Goal: Find specific page/section: Find specific page/section

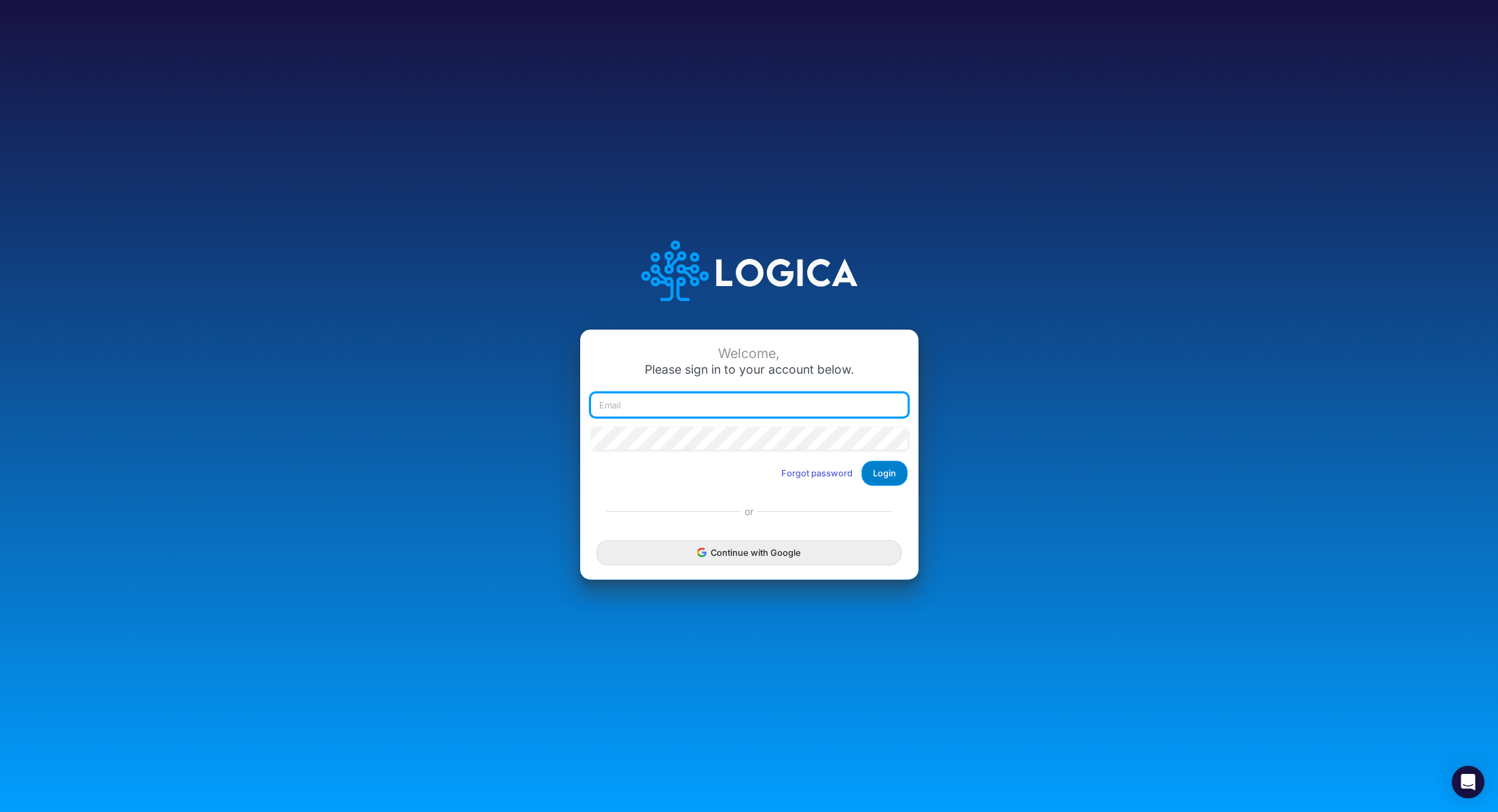
type input "[PERSON_NAME][EMAIL_ADDRESS][PERSON_NAME][DOMAIN_NAME]"
click at [878, 476] on button "Login" at bounding box center [884, 473] width 46 height 25
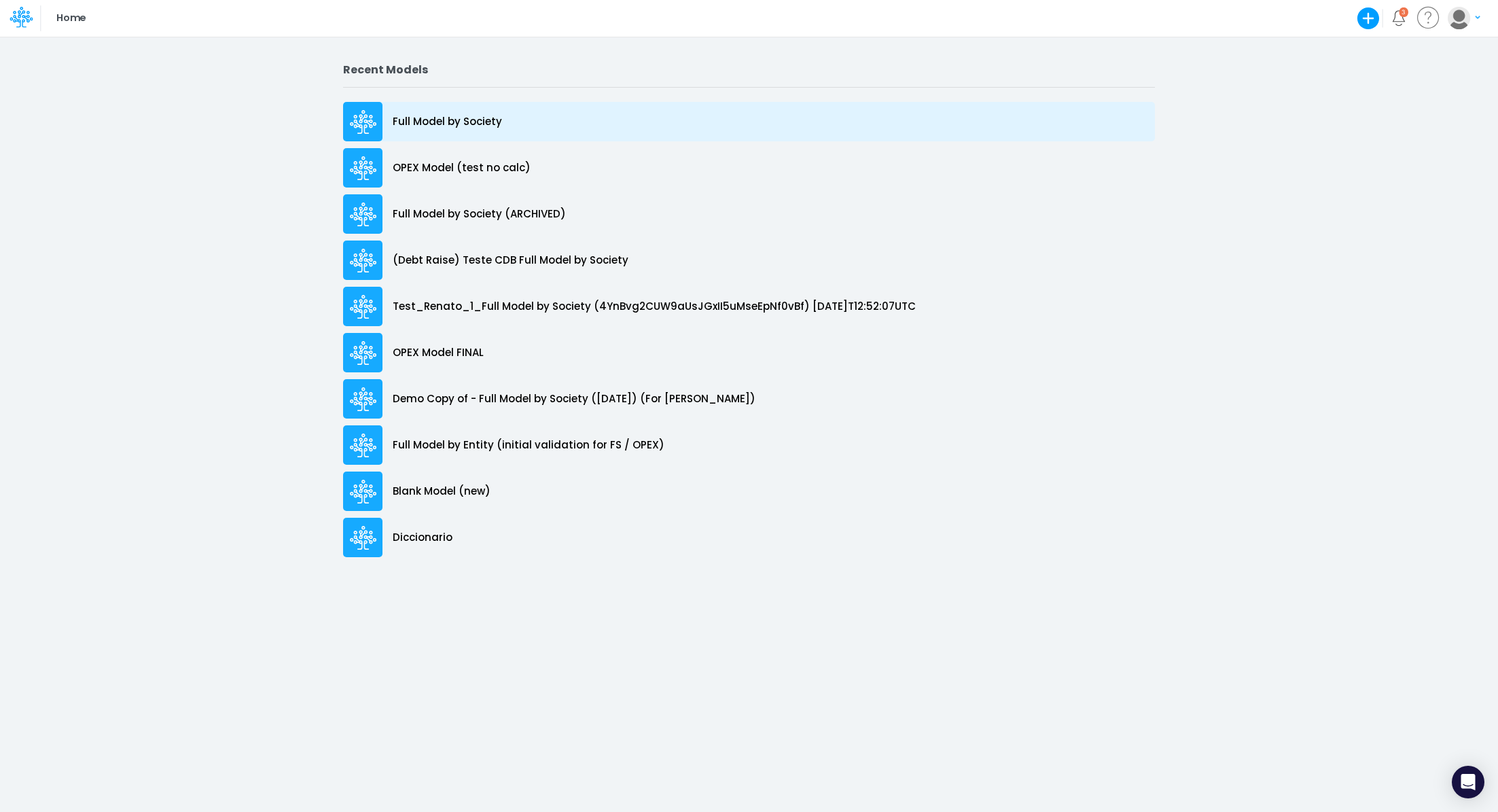
click at [496, 124] on p "Full Model by Society" at bounding box center [447, 122] width 110 height 16
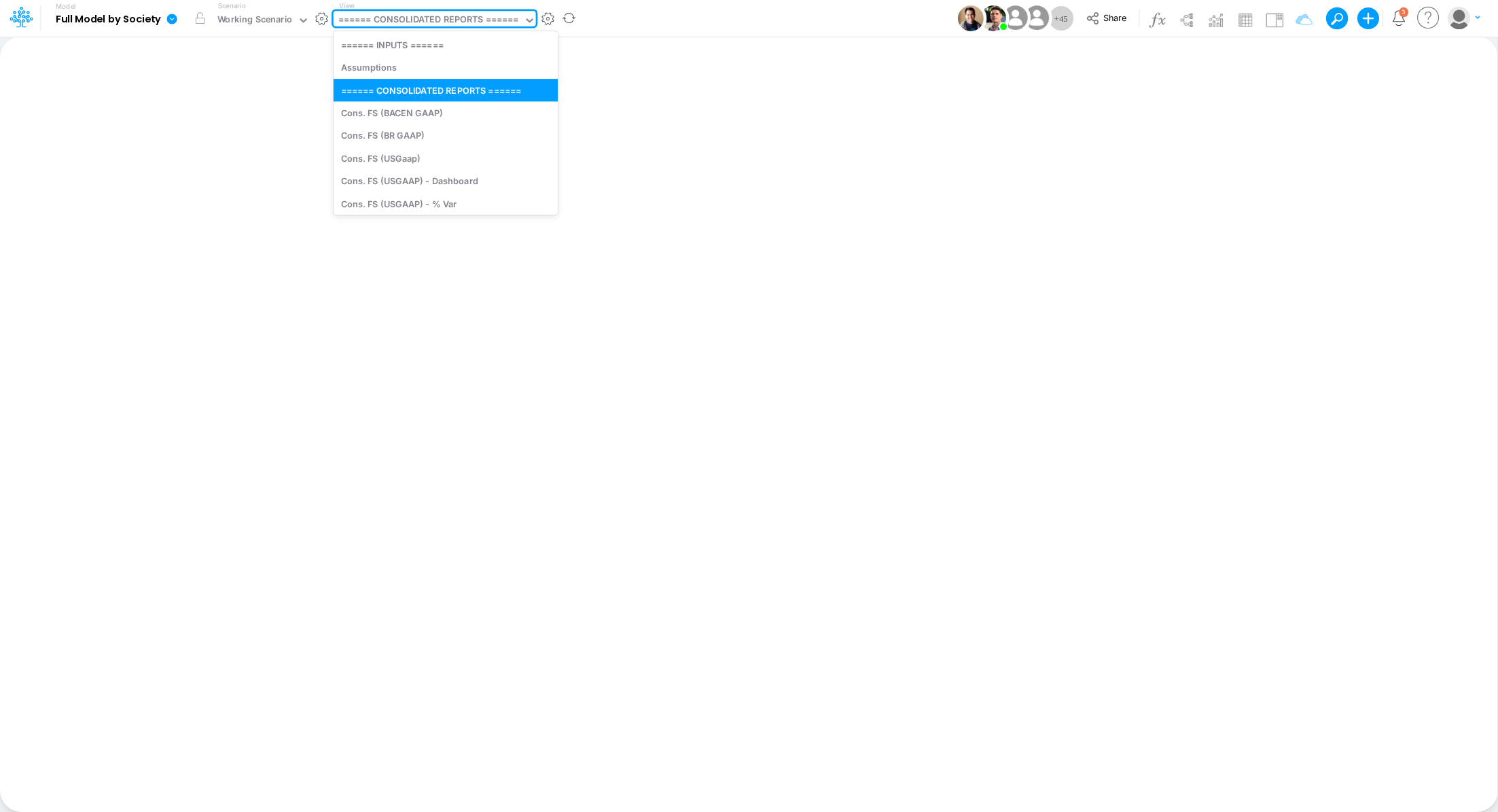
click at [413, 23] on div "====== CONSOLIDATED REPORTS ======" at bounding box center [429, 21] width 181 height 16
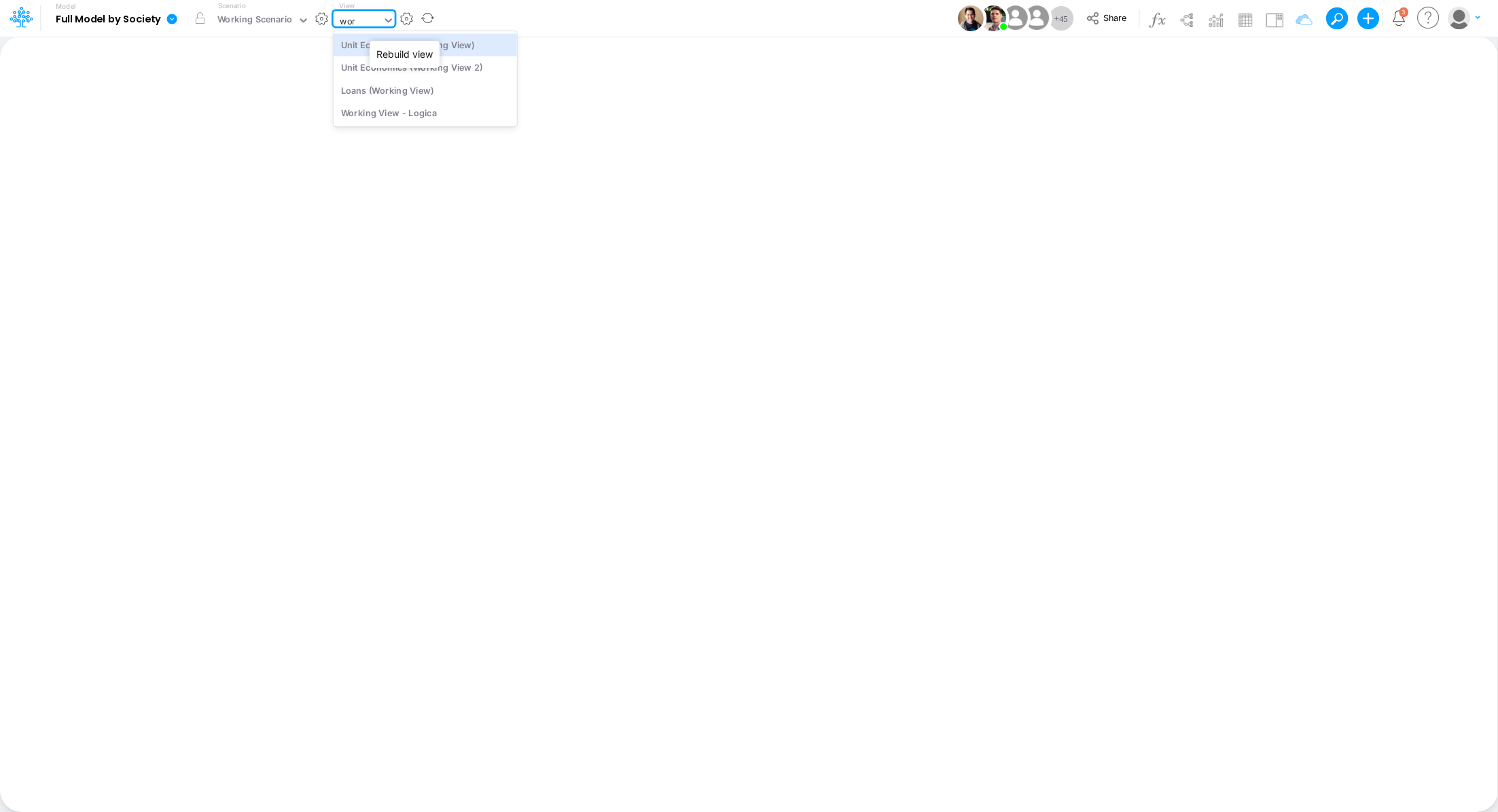
type input "work"
click at [455, 49] on div "Unit Economics (Working View)" at bounding box center [425, 45] width 184 height 23
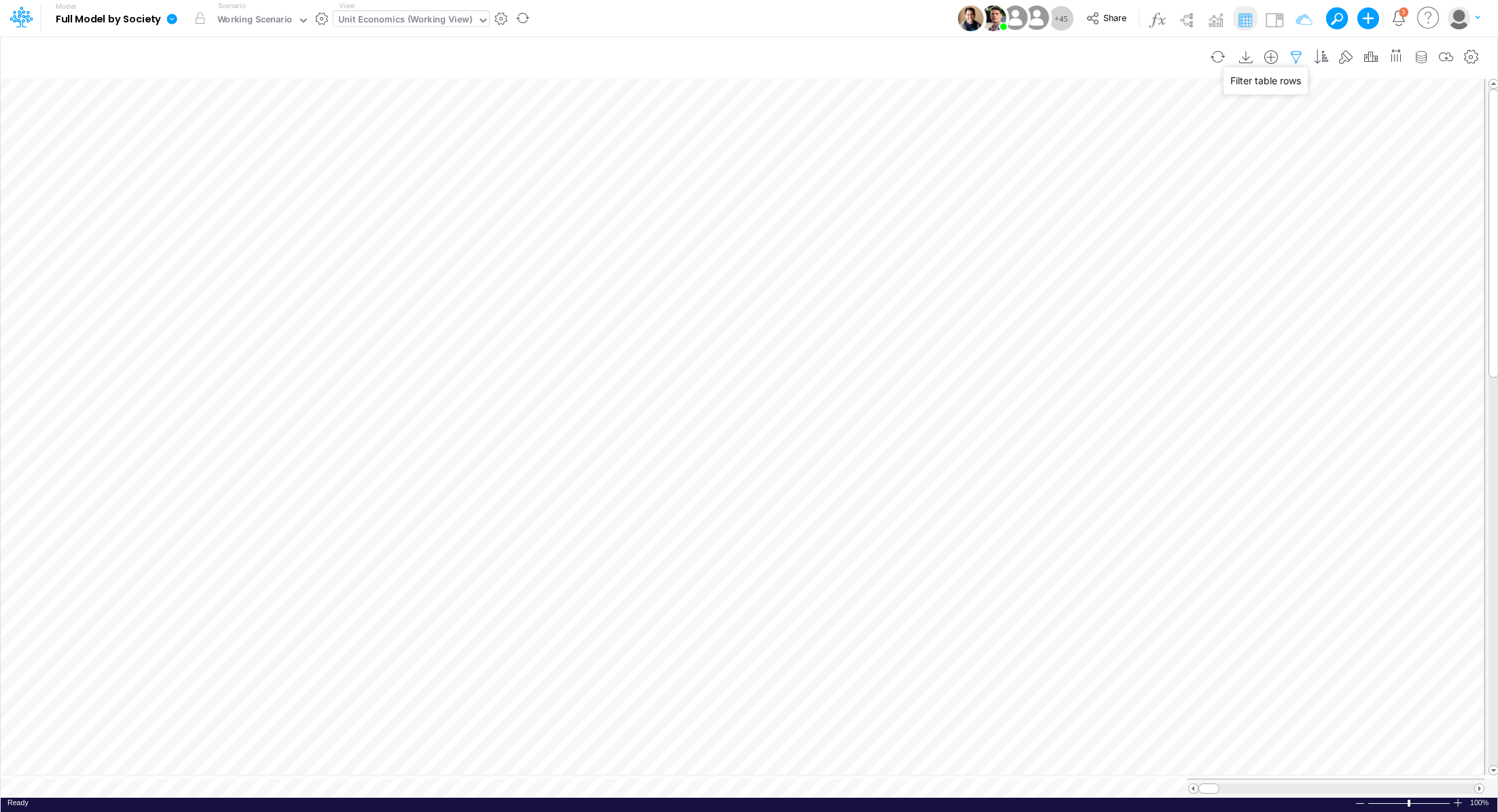
click at [1301, 56] on icon "button" at bounding box center [1296, 57] width 20 height 14
select select "contains"
select select "tableSearchOR"
select select "contains"
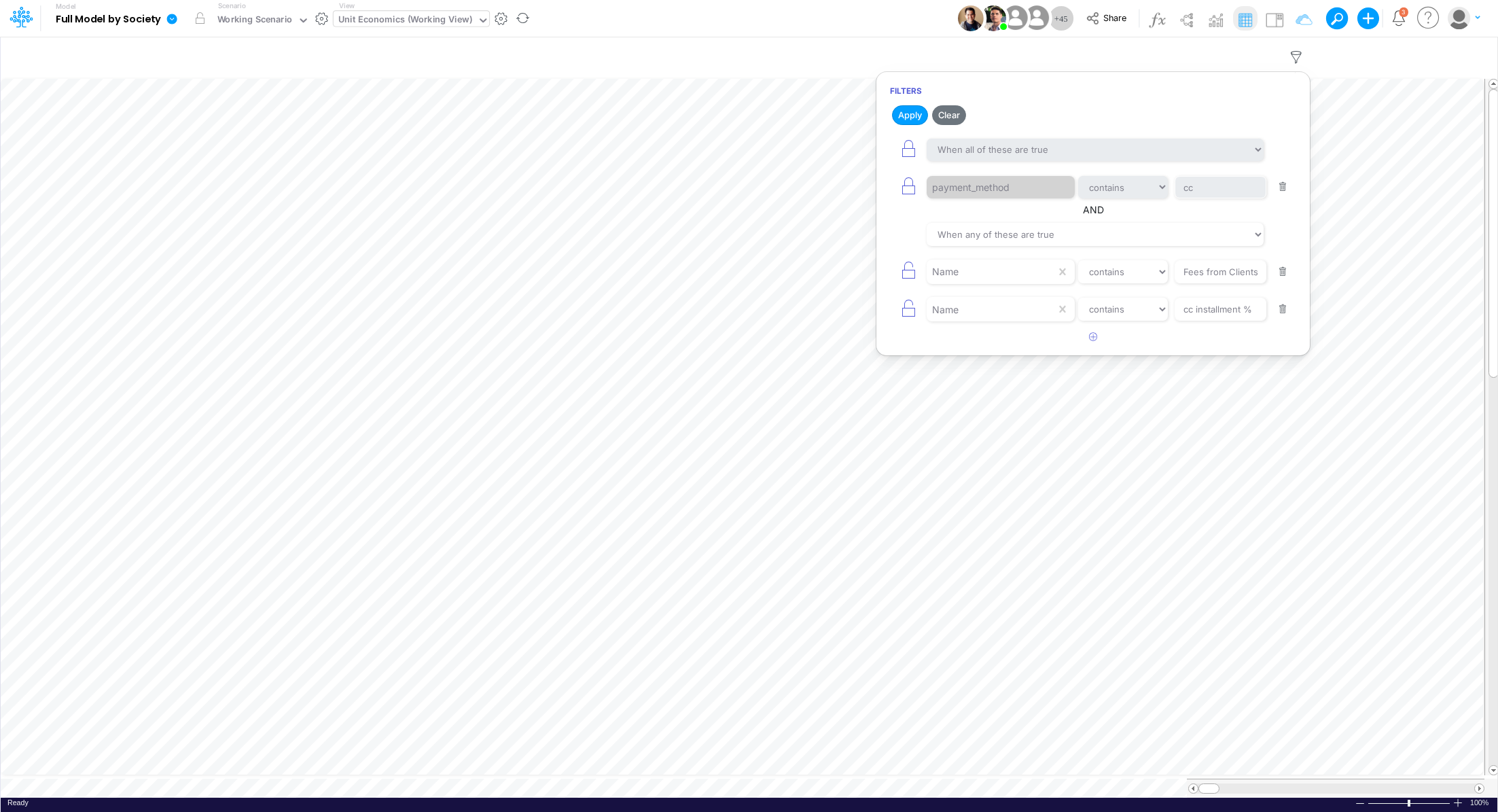
click at [1283, 300] on button "button" at bounding box center [1283, 309] width 27 height 18
click at [1279, 273] on button "button" at bounding box center [1283, 271] width 27 height 18
click at [1091, 228] on icon "button" at bounding box center [1093, 228] width 9 height 9
select select "tableSearchOR"
click at [1003, 276] on div at bounding box center [991, 272] width 129 height 23
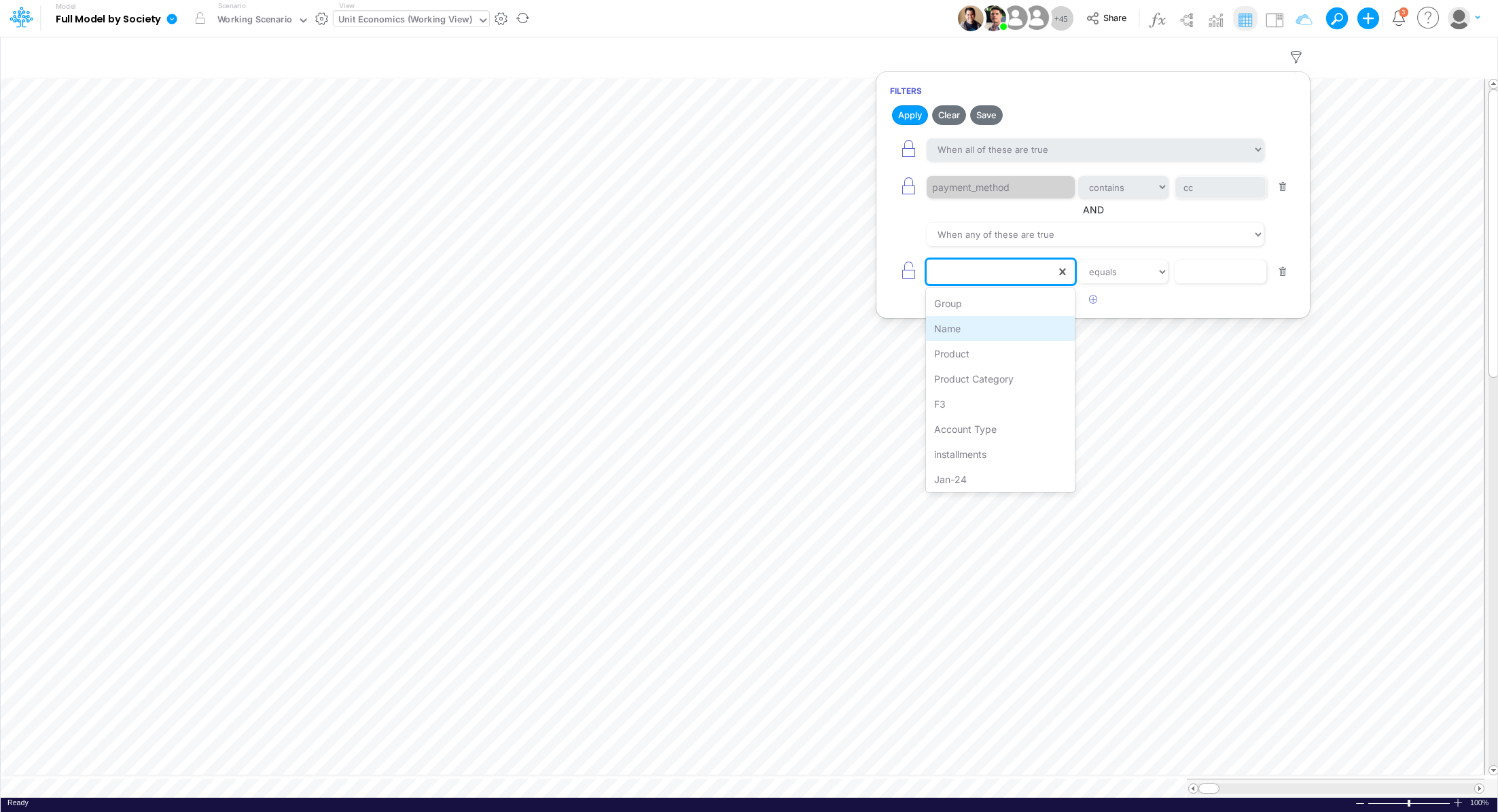
click at [997, 326] on div "Name" at bounding box center [1000, 329] width 149 height 25
click at [1190, 274] on input "text" at bounding box center [1220, 272] width 92 height 23
type input "processing cost %"
click at [1100, 271] on select "equals not equal starts with ends with contains" at bounding box center [1123, 272] width 91 height 23
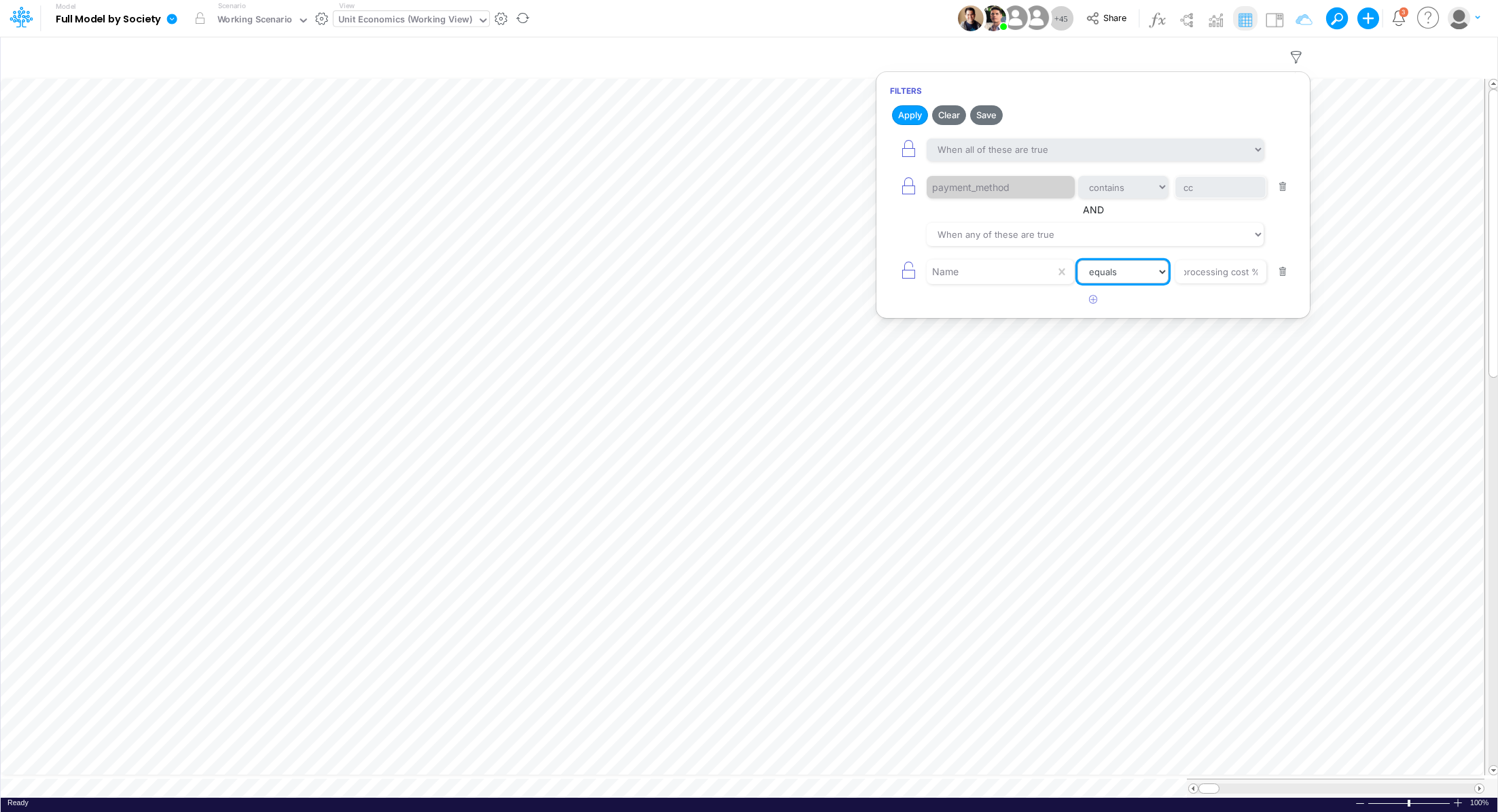
scroll to position [0, 0]
select select "contains"
click at [1077, 260] on select "equals not equal starts with ends with contains" at bounding box center [1123, 272] width 91 height 23
click at [899, 117] on button "Apply" at bounding box center [910, 115] width 36 height 20
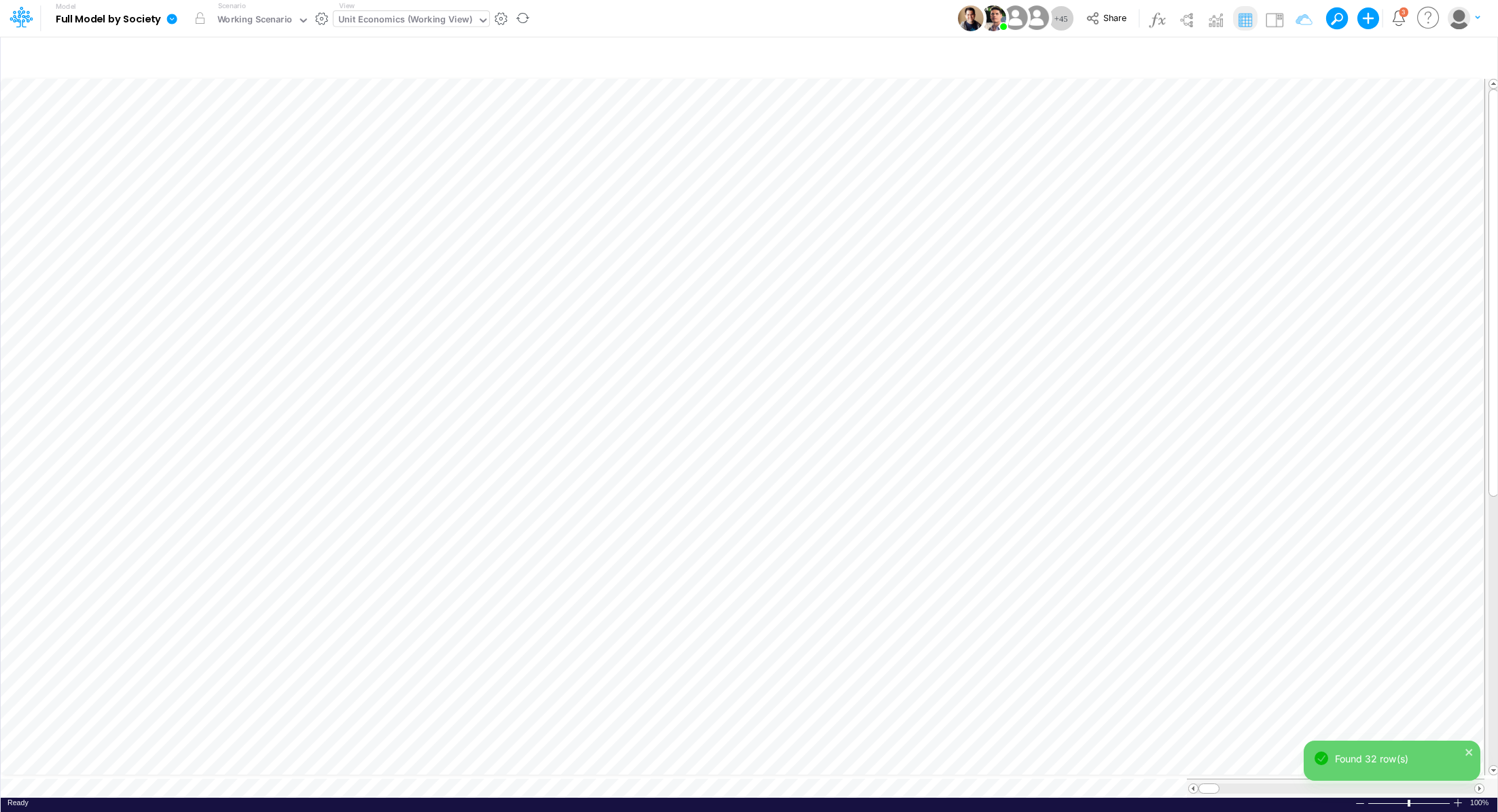
scroll to position [6, 2]
click at [1299, 56] on icon "button" at bounding box center [1296, 57] width 20 height 14
select select "contains"
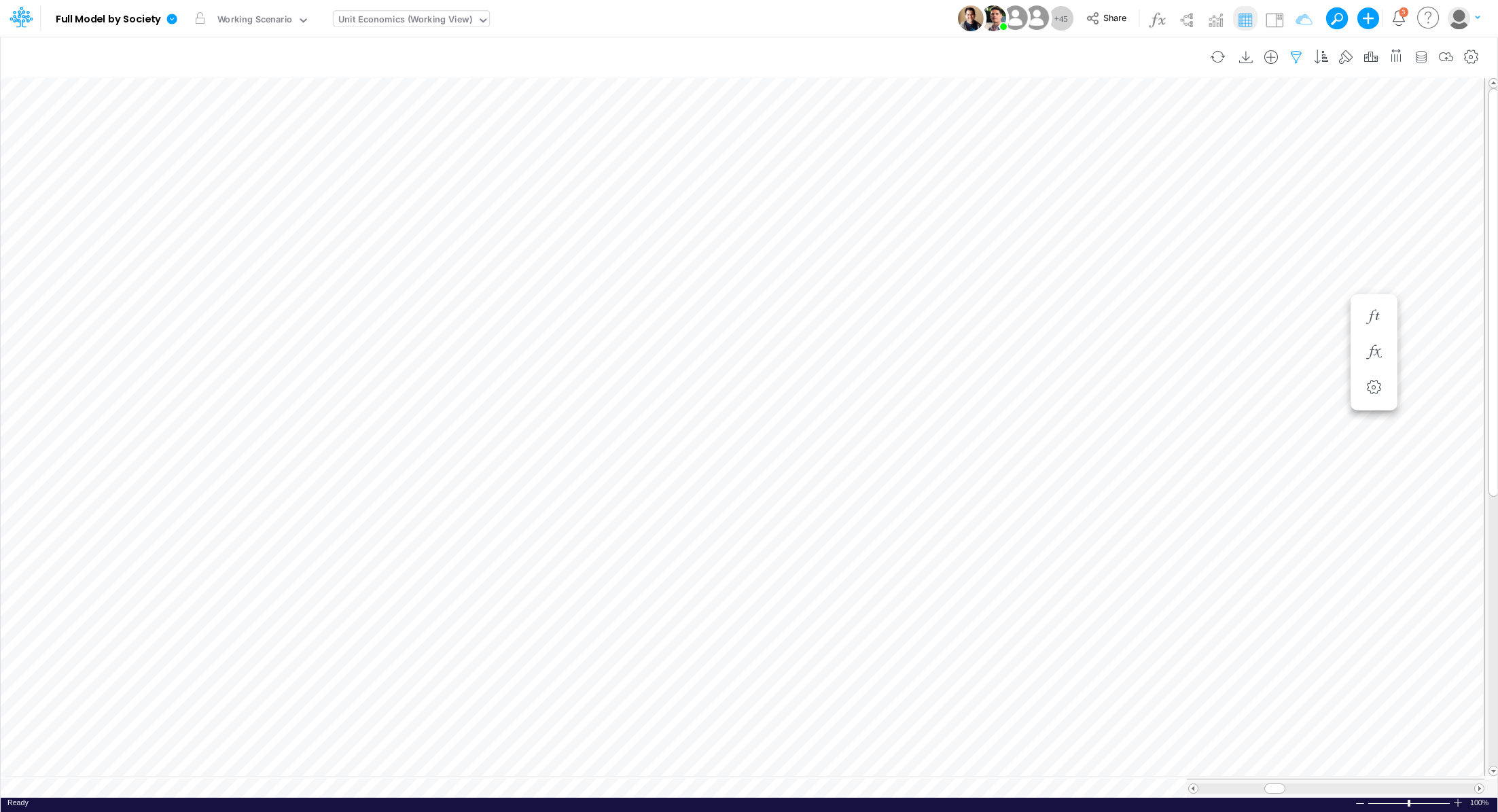
select select "tableSearchOR"
select select "contains"
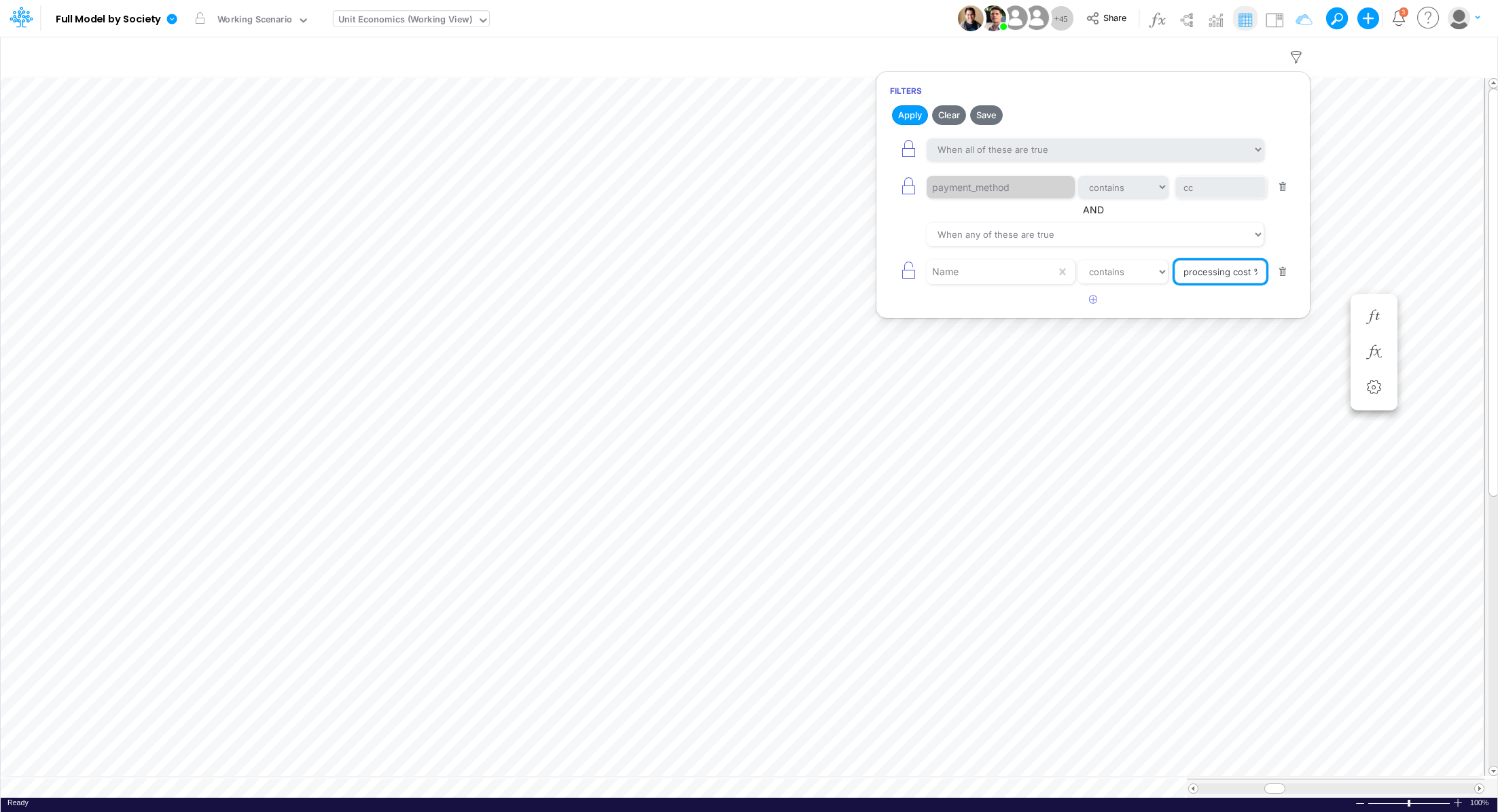
click at [1248, 269] on input "processing cost %" at bounding box center [1220, 272] width 92 height 23
drag, startPoint x: 1252, startPoint y: 269, endPoint x: 1271, endPoint y: 271, distance: 19.1
click at [1271, 271] on div "Name equals not equal starts with ends with contains processing cost %" at bounding box center [1093, 271] width 406 height 31
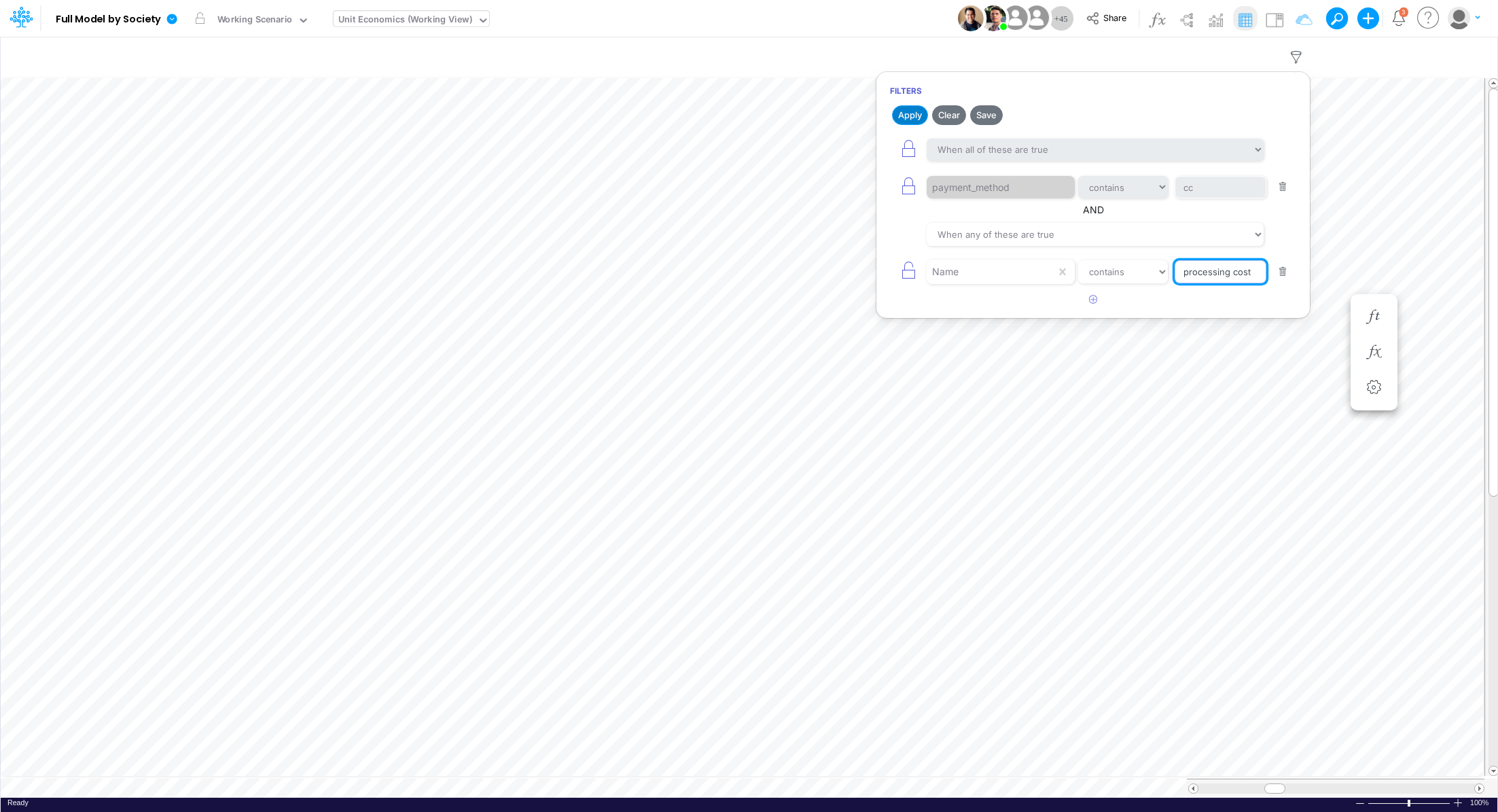
type input "processing cost"
click at [911, 117] on button "Apply" at bounding box center [910, 115] width 36 height 20
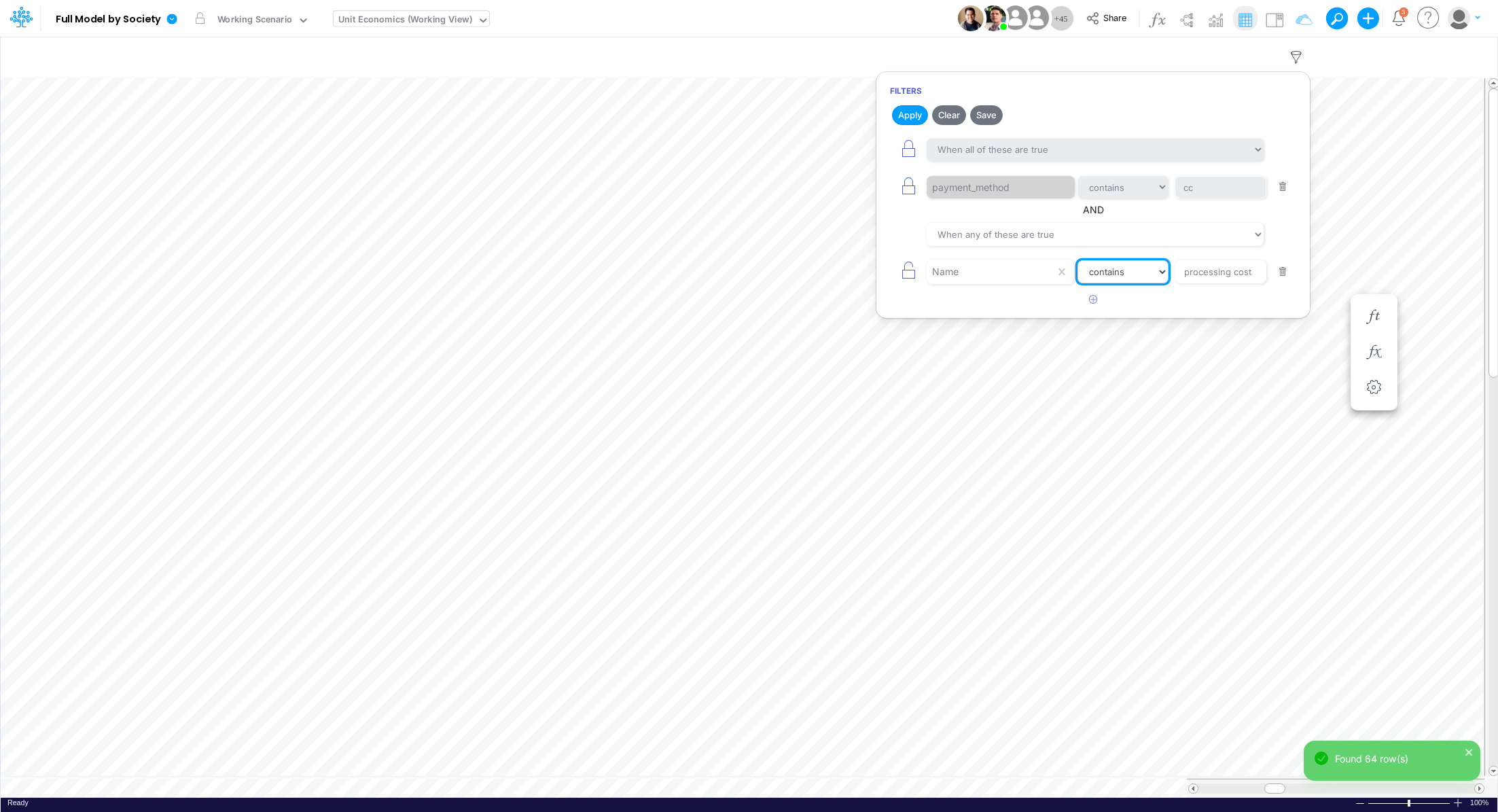
click at [1116, 276] on select "equals not equal starts with ends with contains" at bounding box center [1123, 272] width 91 height 23
select select "equals"
click at [1077, 260] on select "equals not equal starts with ends with contains" at bounding box center [1123, 272] width 91 height 23
click at [902, 117] on button "Apply" at bounding box center [910, 115] width 36 height 20
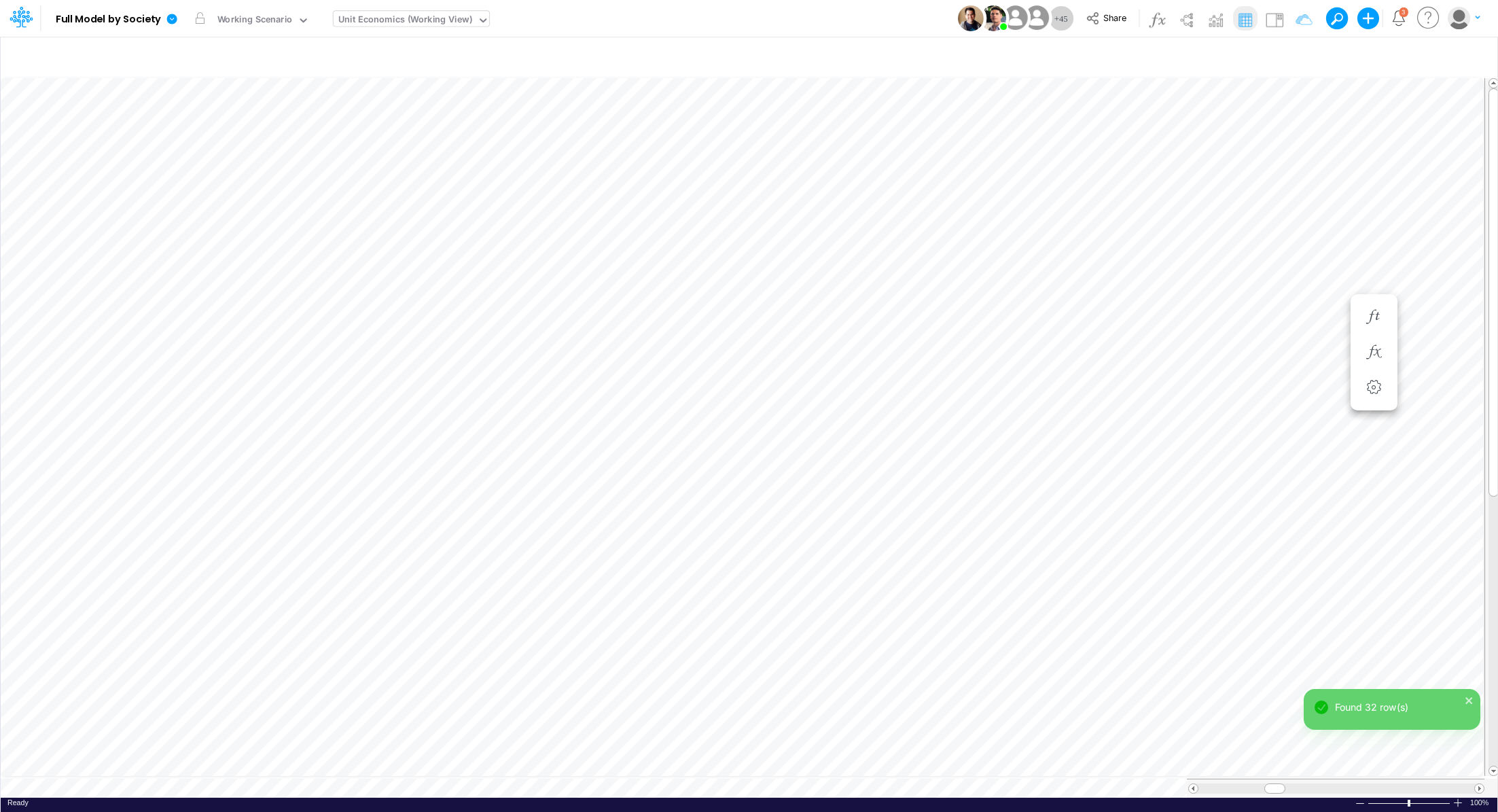
scroll to position [6, 2]
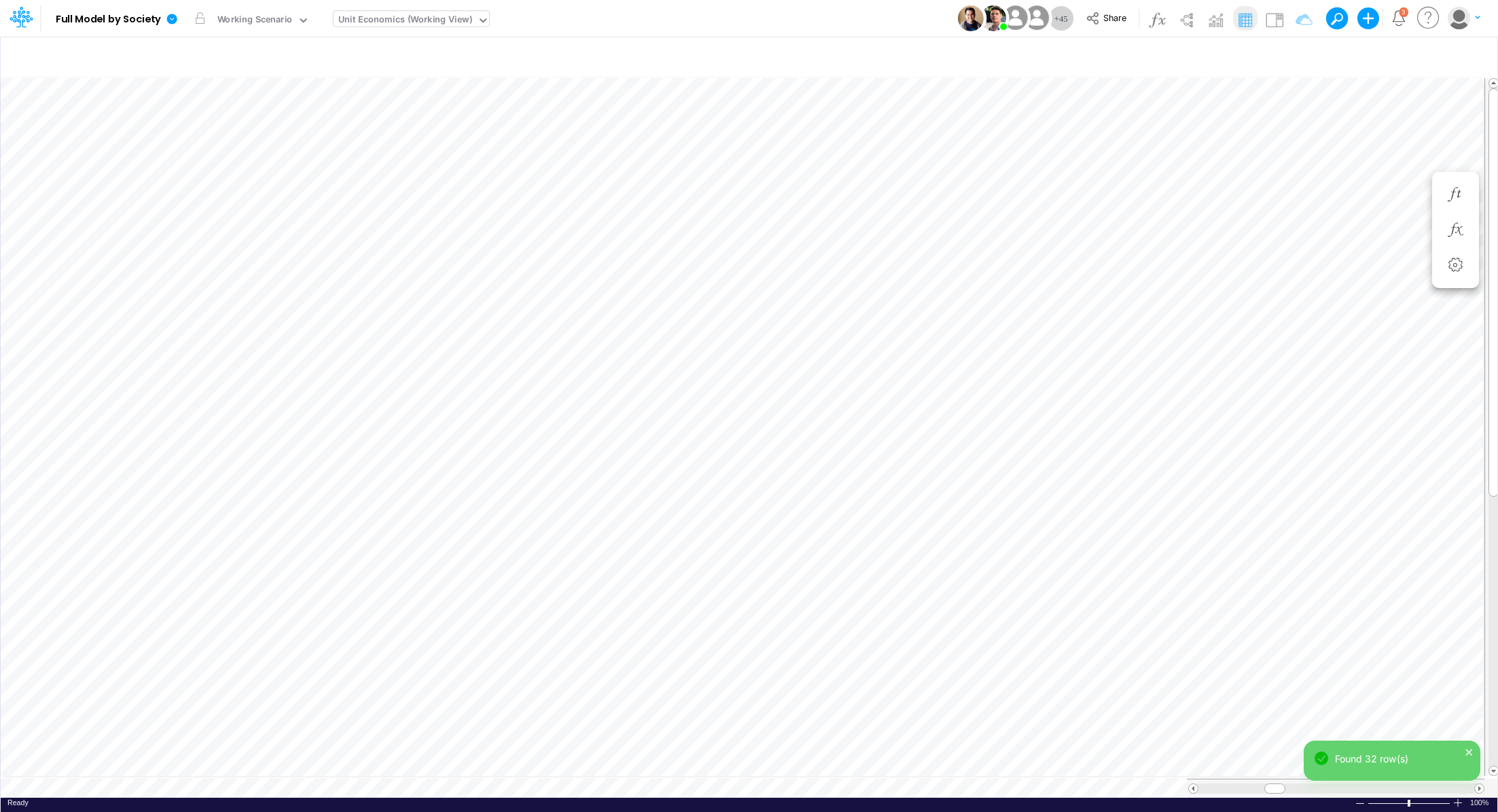
scroll to position [6, 2]
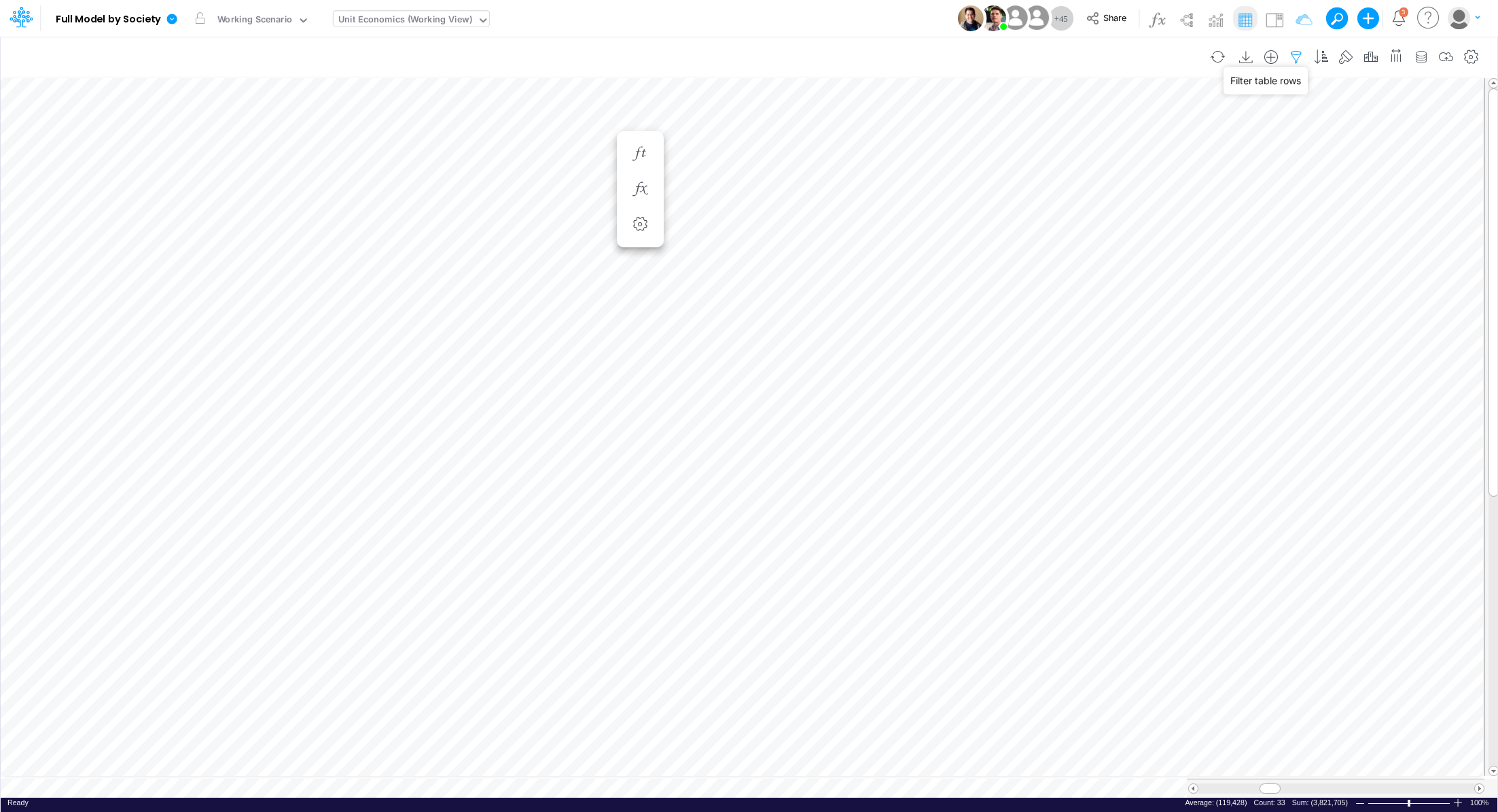
click at [1305, 57] on icon "button" at bounding box center [1296, 57] width 20 height 14
select select "contains"
select select "tableSearchOR"
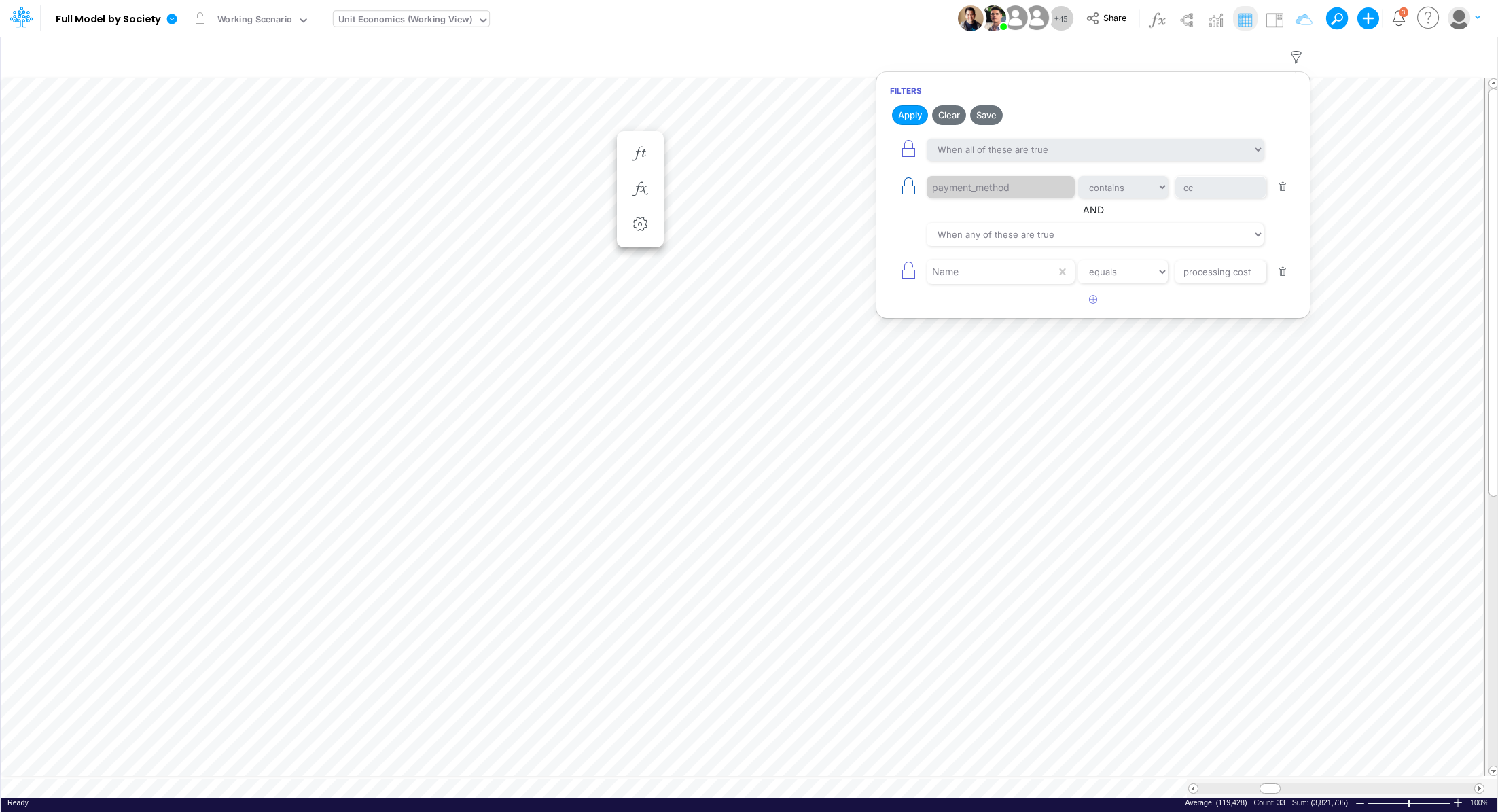
click at [912, 188] on icon "button" at bounding box center [908, 186] width 19 height 19
select select "contains"
type input "cc"
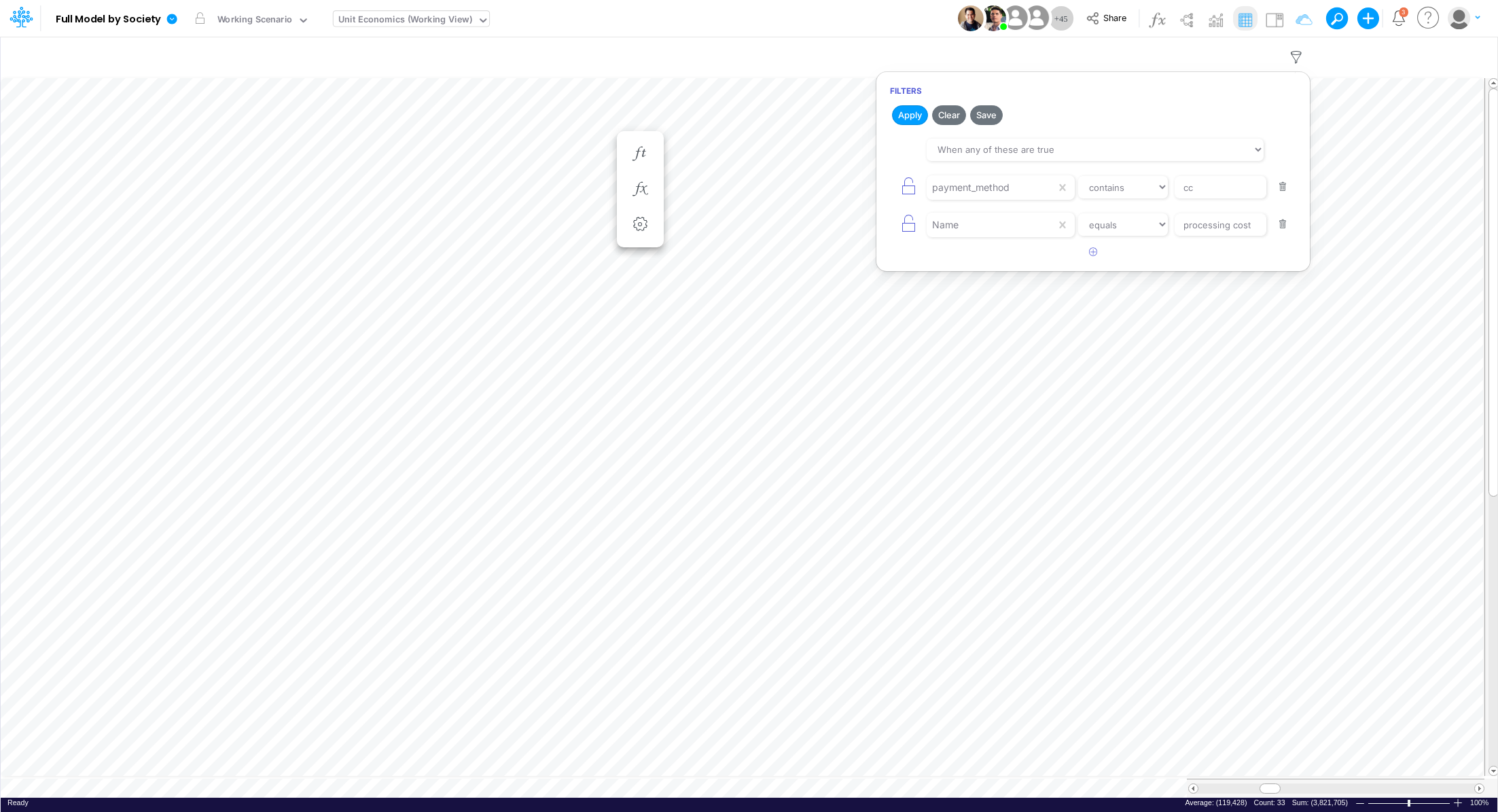
click at [1287, 186] on button "button" at bounding box center [1283, 187] width 27 height 18
select select "equals"
type input "processing cost"
click at [907, 114] on button "Apply" at bounding box center [910, 115] width 36 height 20
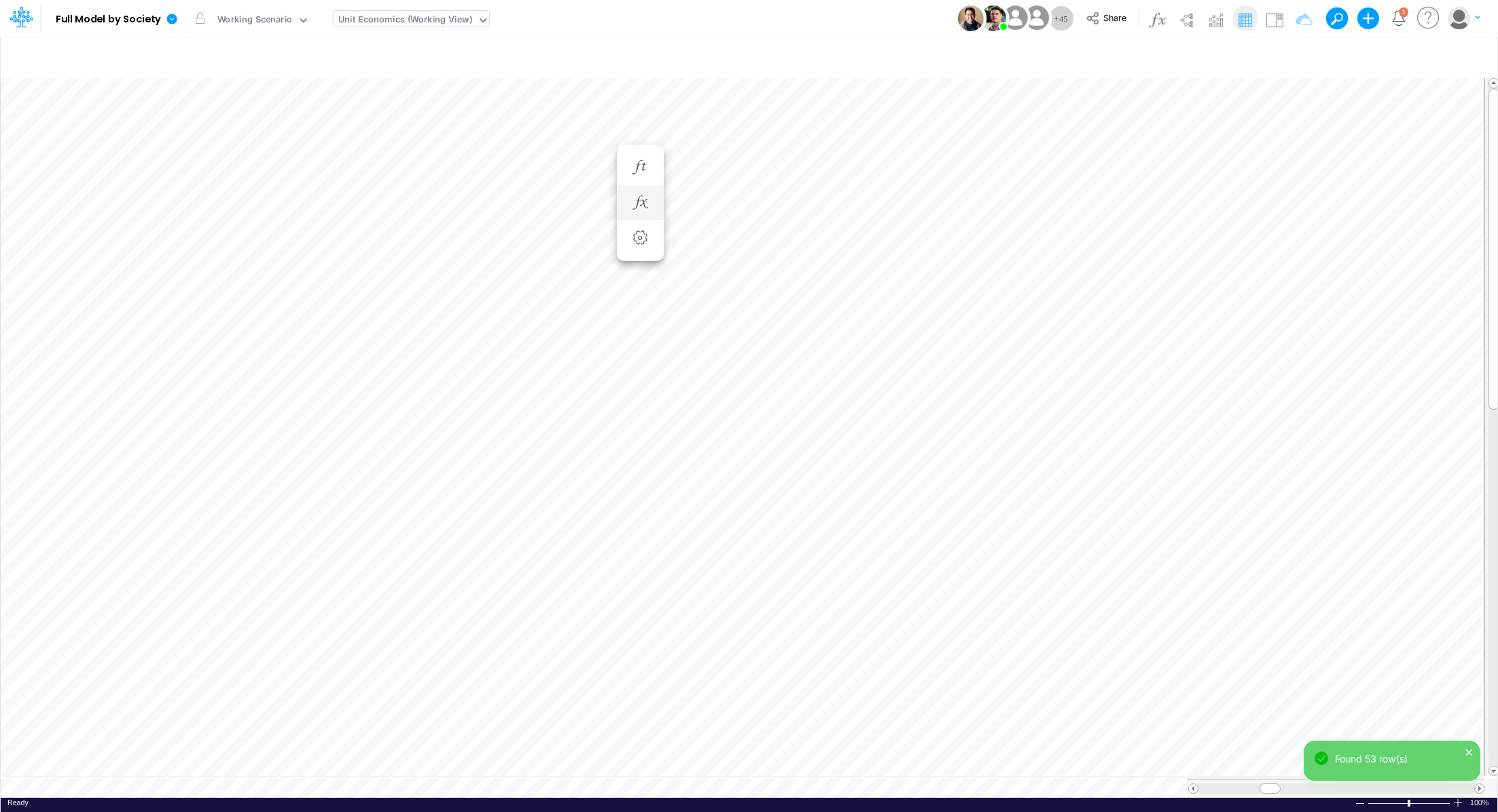
scroll to position [6, 2]
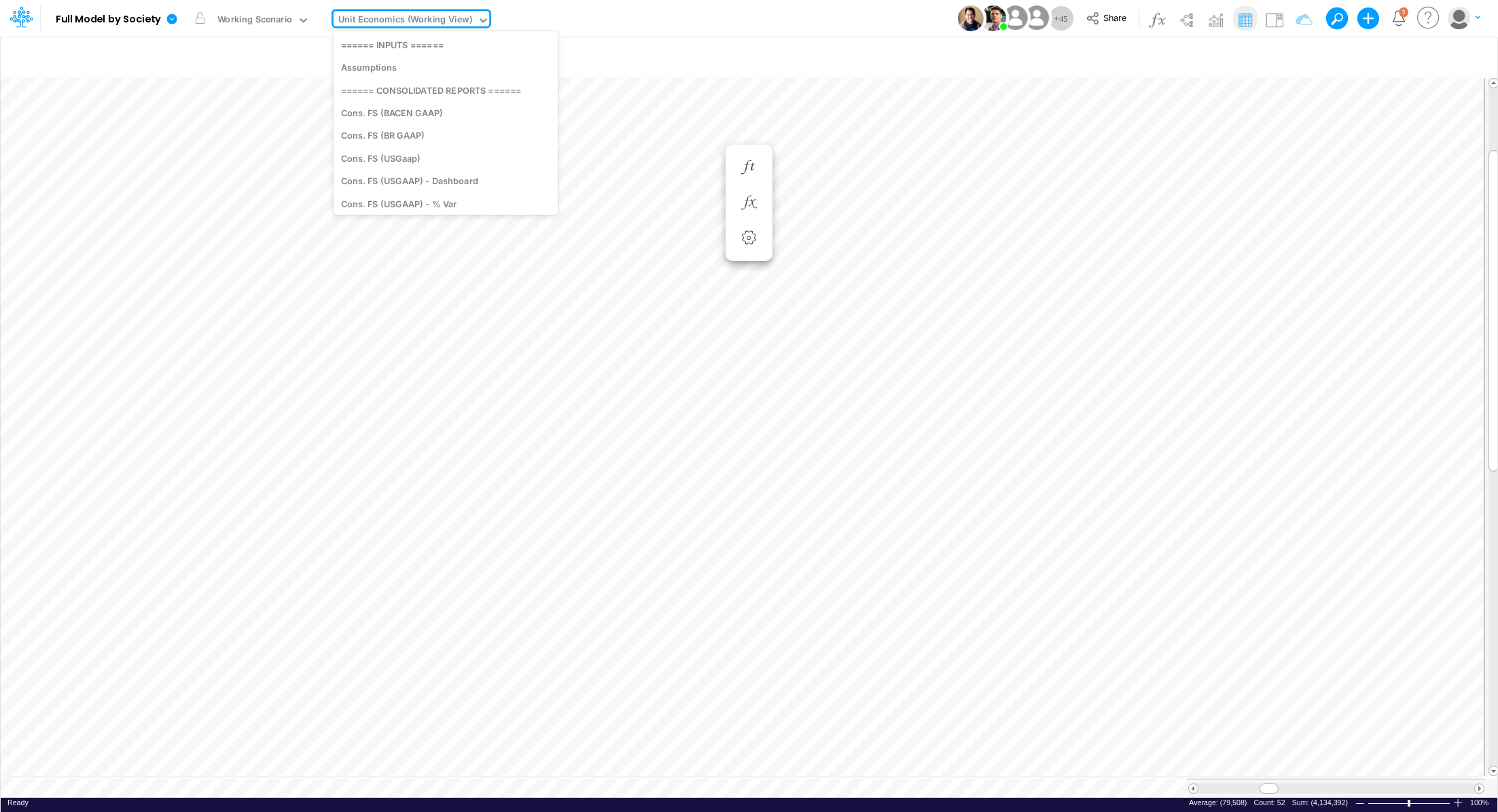
click at [429, 16] on div "Unit Economics (Working View)" at bounding box center [405, 21] width 134 height 16
type input "cons. fs"
click at [437, 96] on div "Cons. FS (USGaap)" at bounding box center [432, 90] width 198 height 23
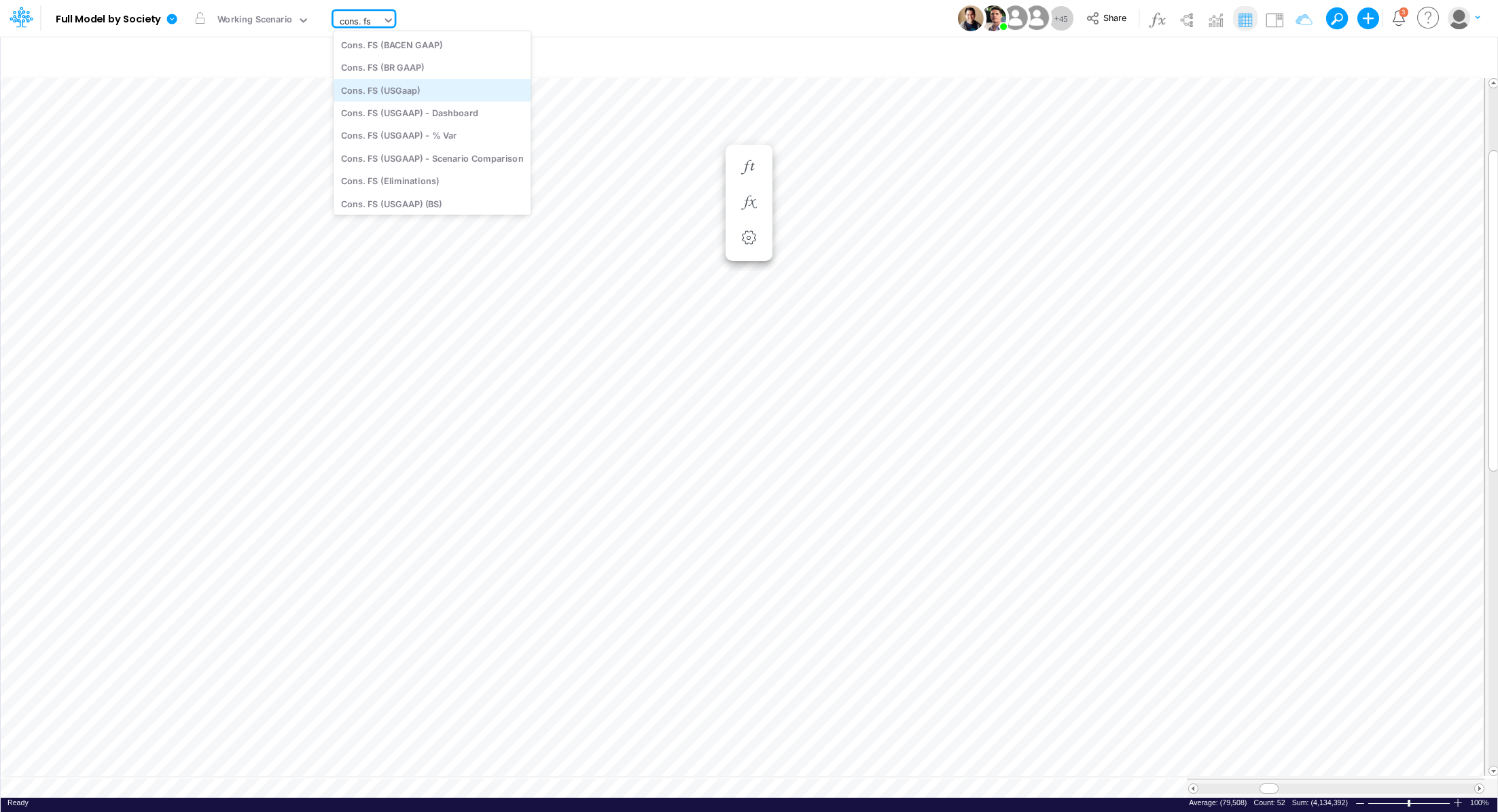
type input "Consolidated FS - USGAAP"
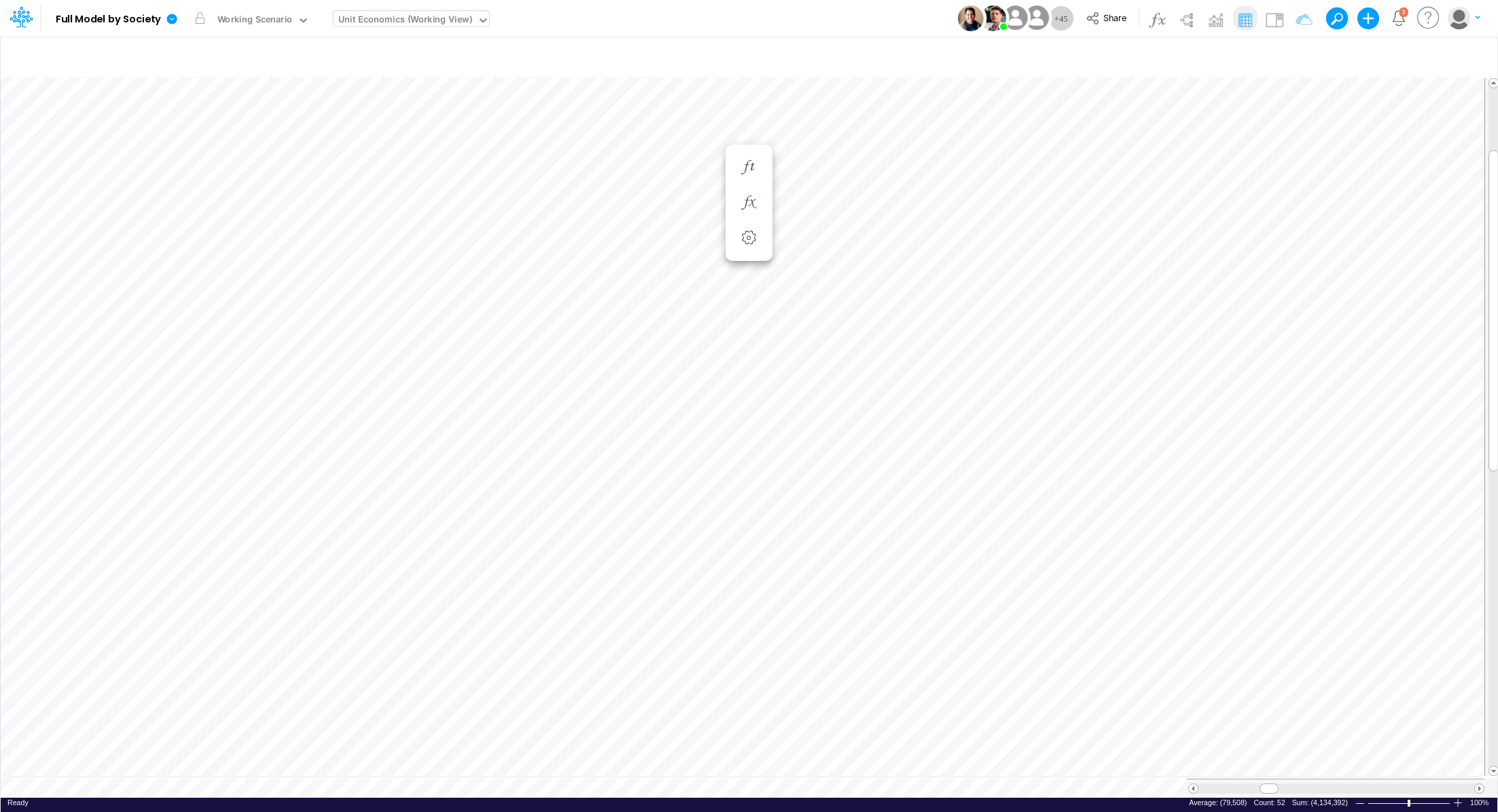
scroll to position [6, 2]
drag, startPoint x: 1274, startPoint y: 781, endPoint x: 1324, endPoint y: 778, distance: 50.1
click at [1324, 783] on div at bounding box center [1319, 788] width 19 height 10
